Goal: Information Seeking & Learning: Learn about a topic

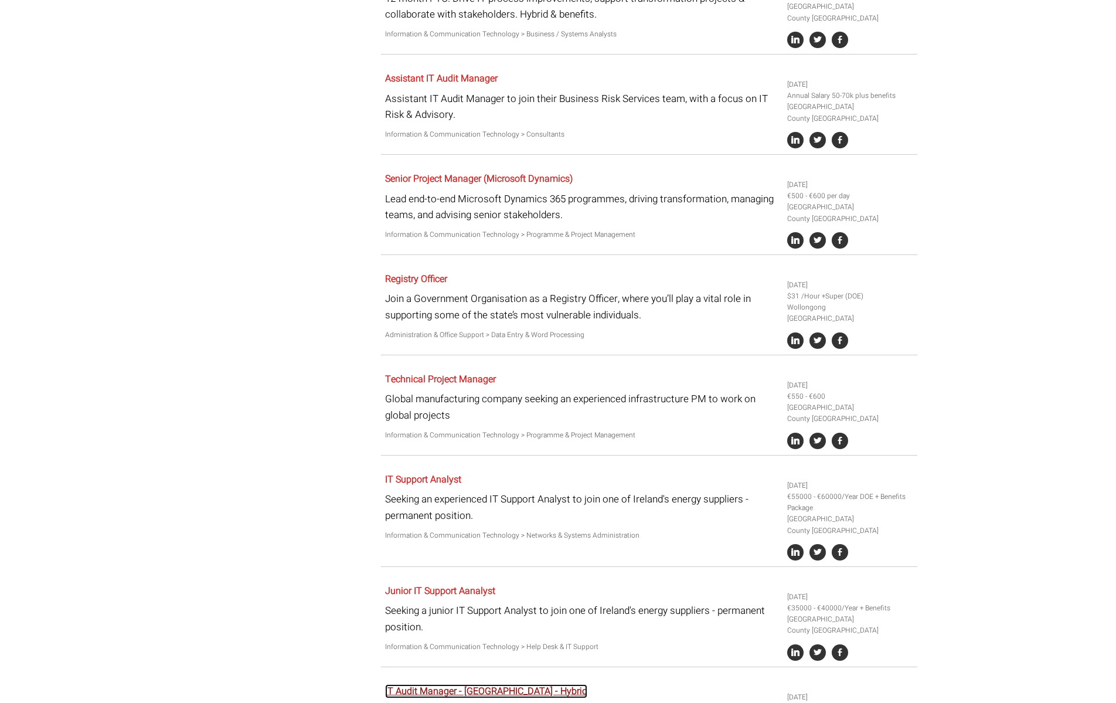
scroll to position [1976, 0]
